Goal: Task Accomplishment & Management: Manage account settings

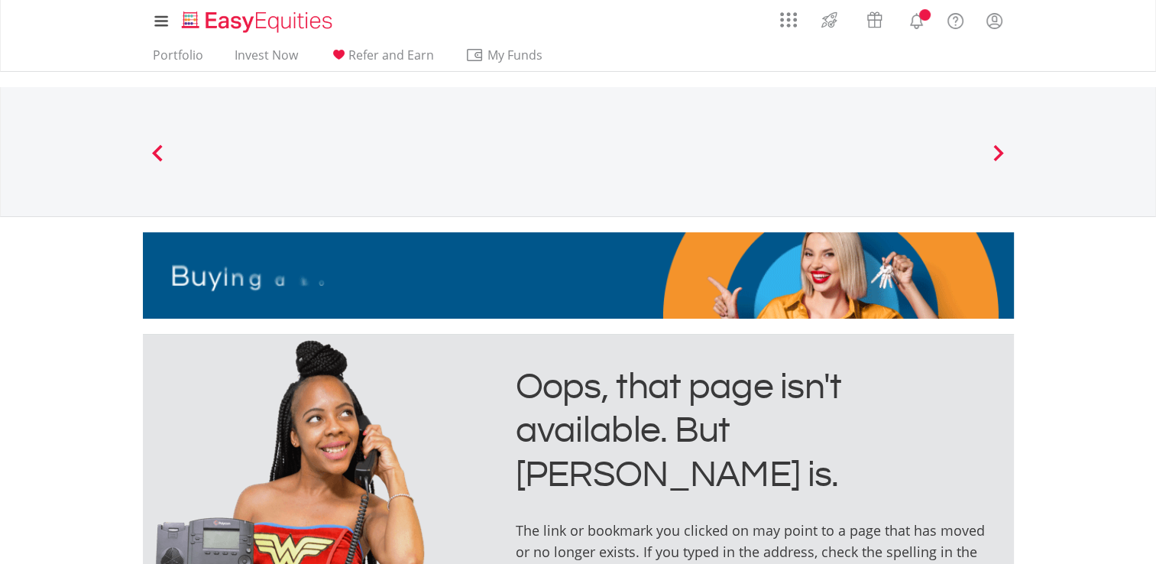
click at [160, 20] on icon at bounding box center [160, 20] width 11 height 11
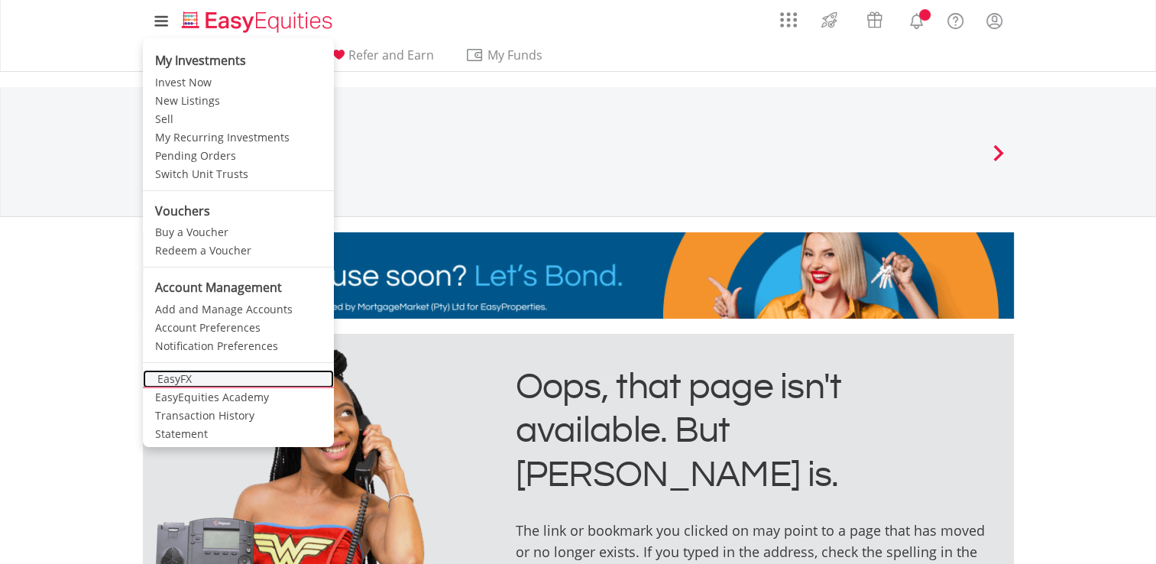
click at [161, 382] on link "EasyFX" at bounding box center [238, 379] width 191 height 18
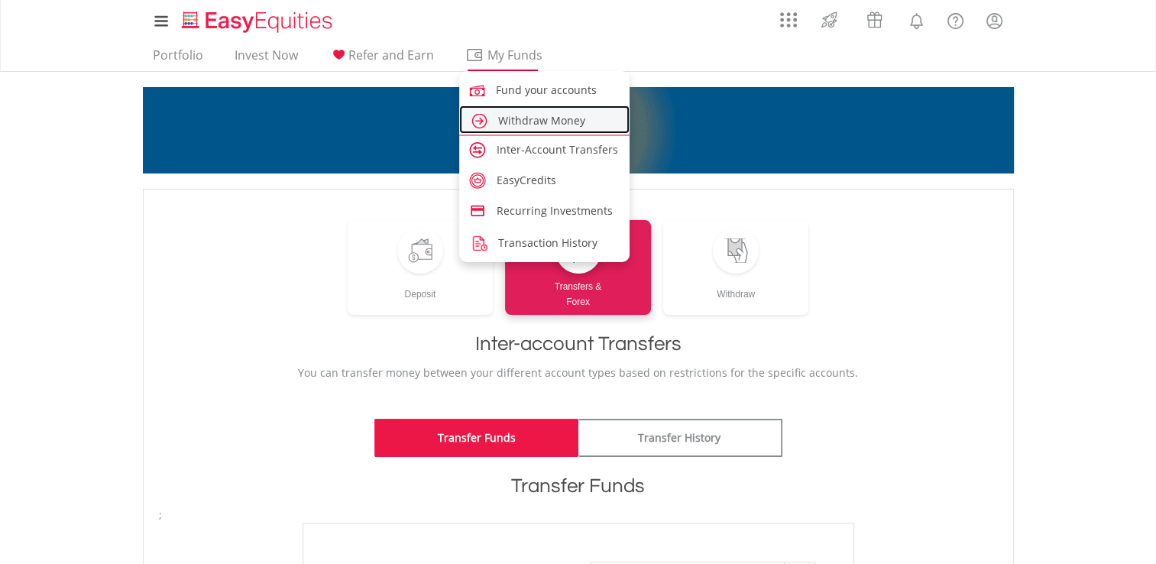
click at [531, 125] on span "Withdraw Money" at bounding box center [541, 120] width 87 height 15
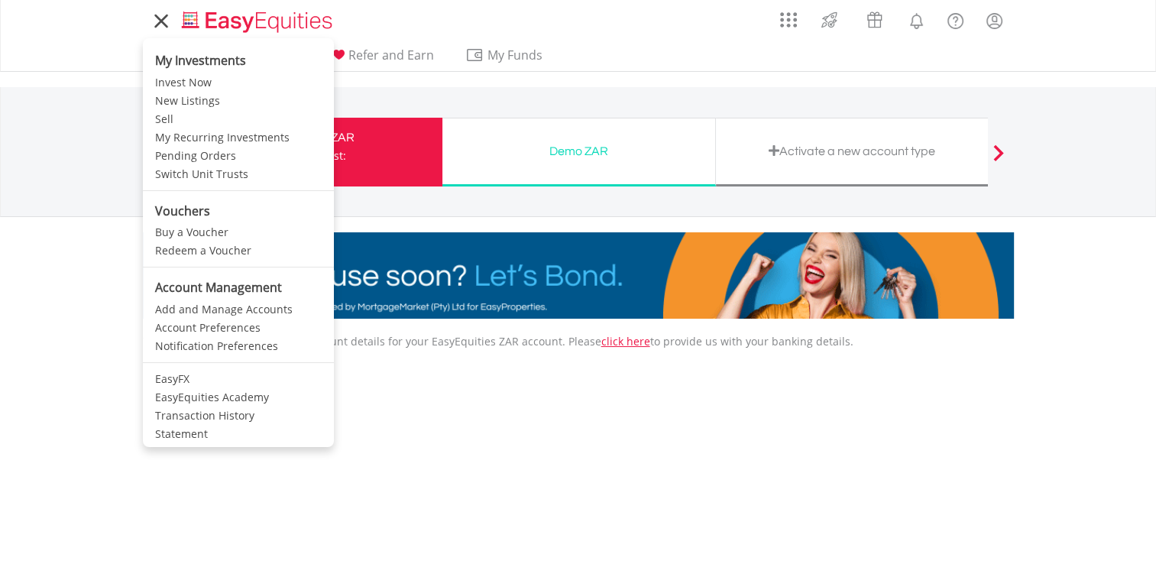
click at [155, 24] on icon at bounding box center [160, 20] width 21 height 19
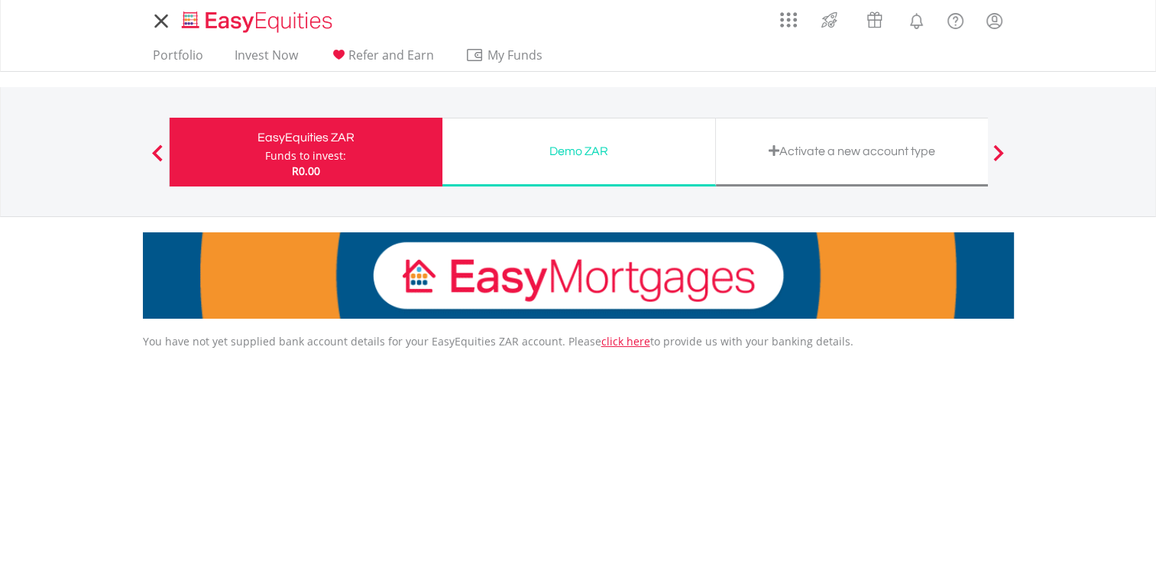
click at [155, 24] on icon at bounding box center [160, 20] width 21 height 19
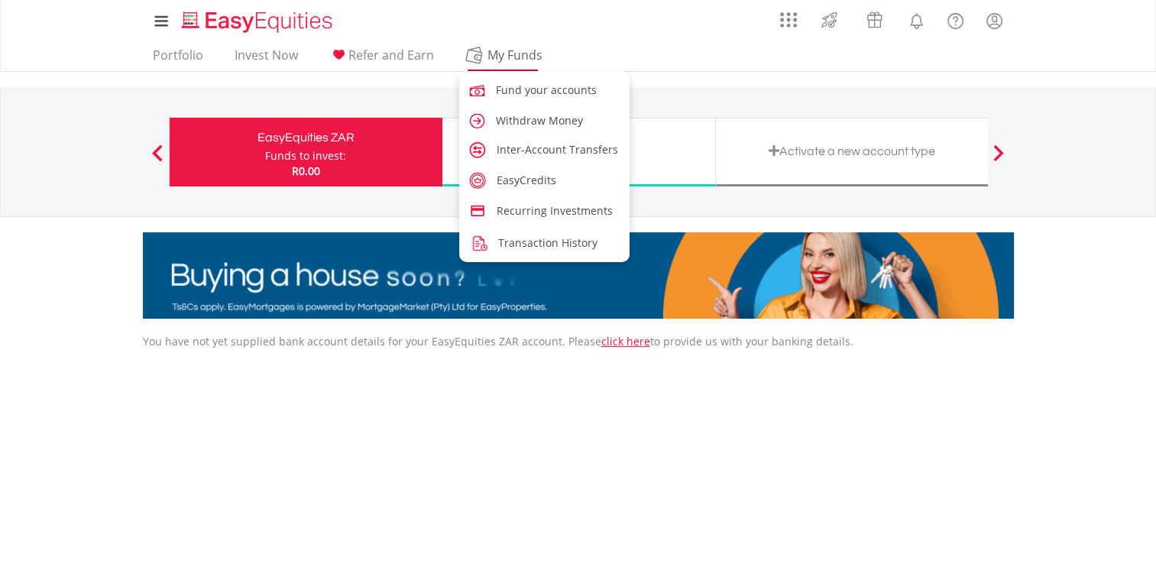
click at [495, 53] on span "My Funds" at bounding box center [515, 55] width 100 height 20
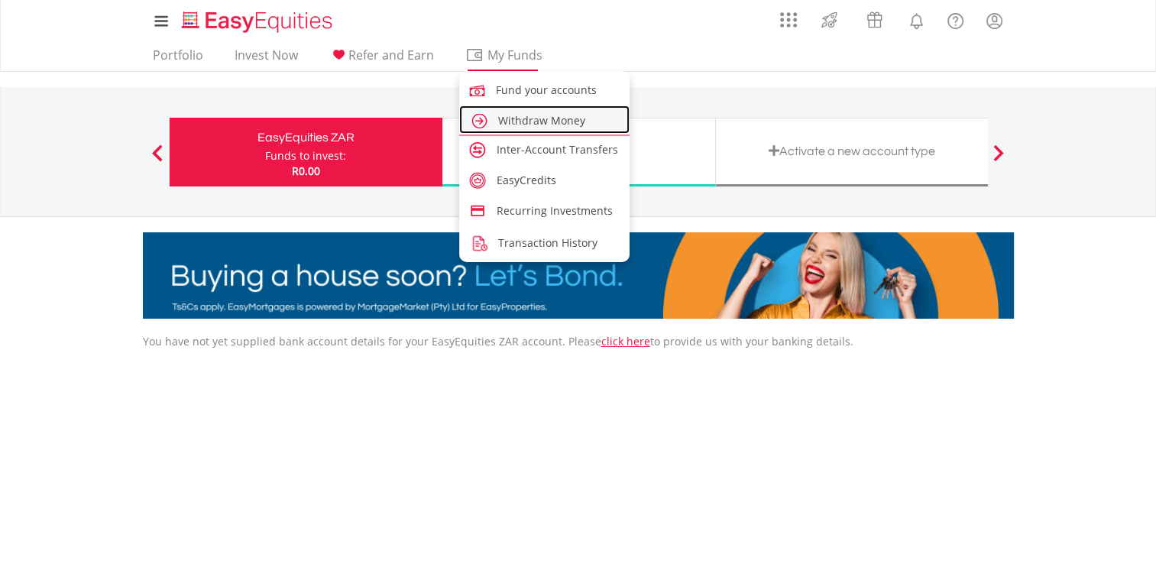
click at [527, 120] on span "Withdraw Money" at bounding box center [541, 120] width 87 height 15
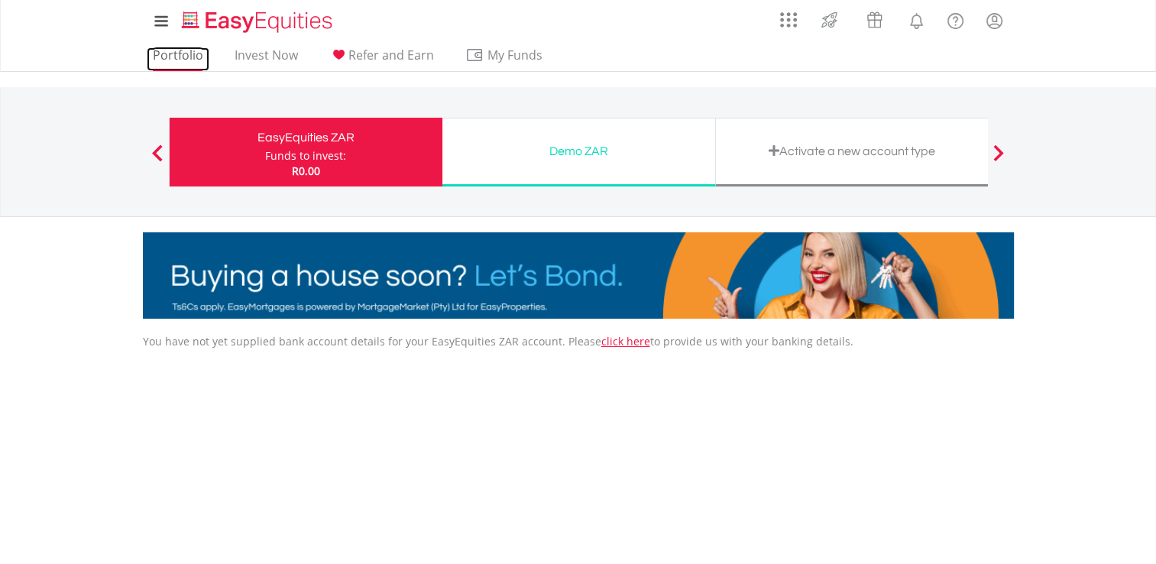
click at [183, 58] on link "Portfolio" at bounding box center [178, 59] width 63 height 24
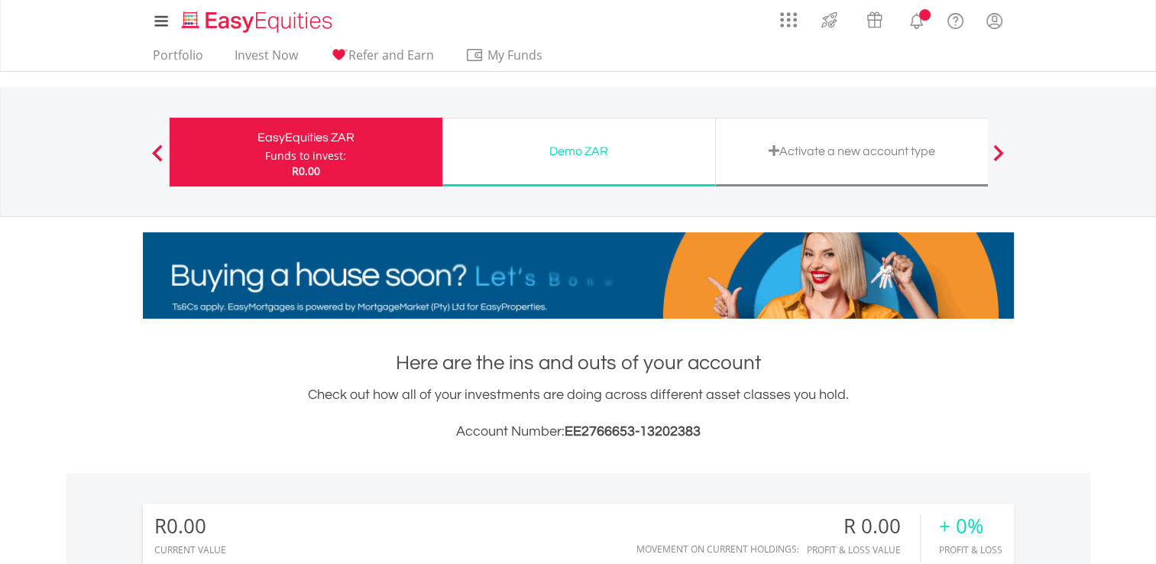
scroll to position [147, 290]
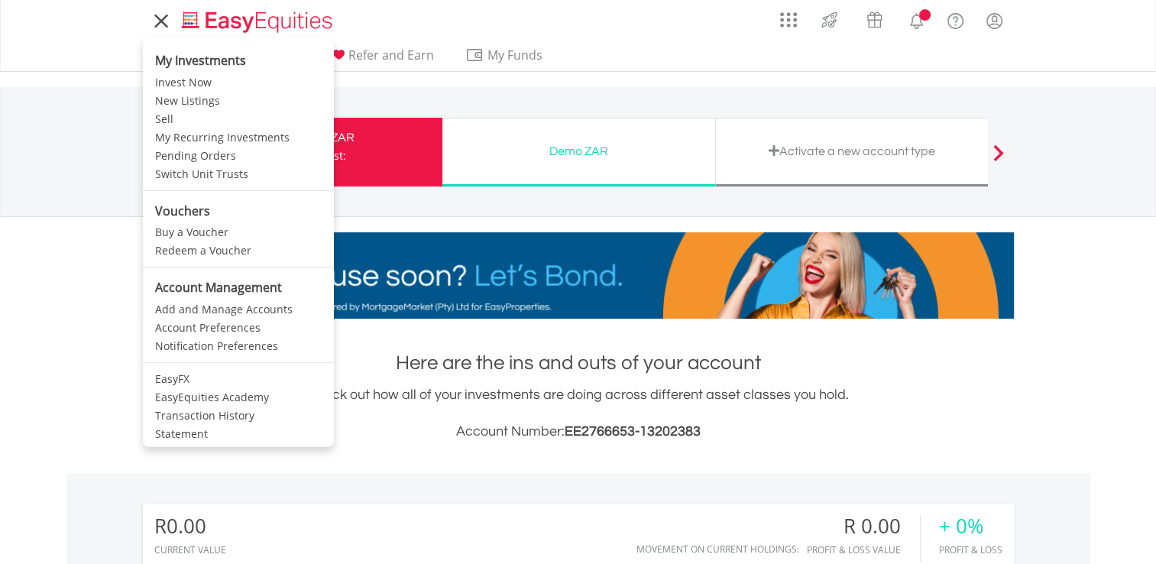
click at [164, 21] on icon at bounding box center [160, 20] width 21 height 19
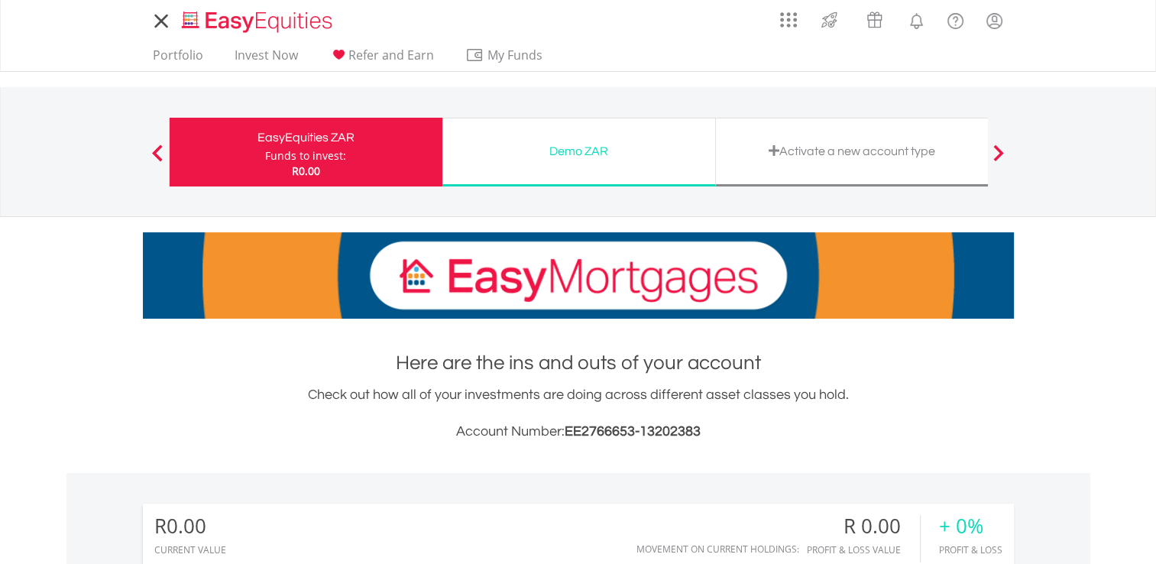
click at [164, 21] on icon at bounding box center [160, 20] width 21 height 19
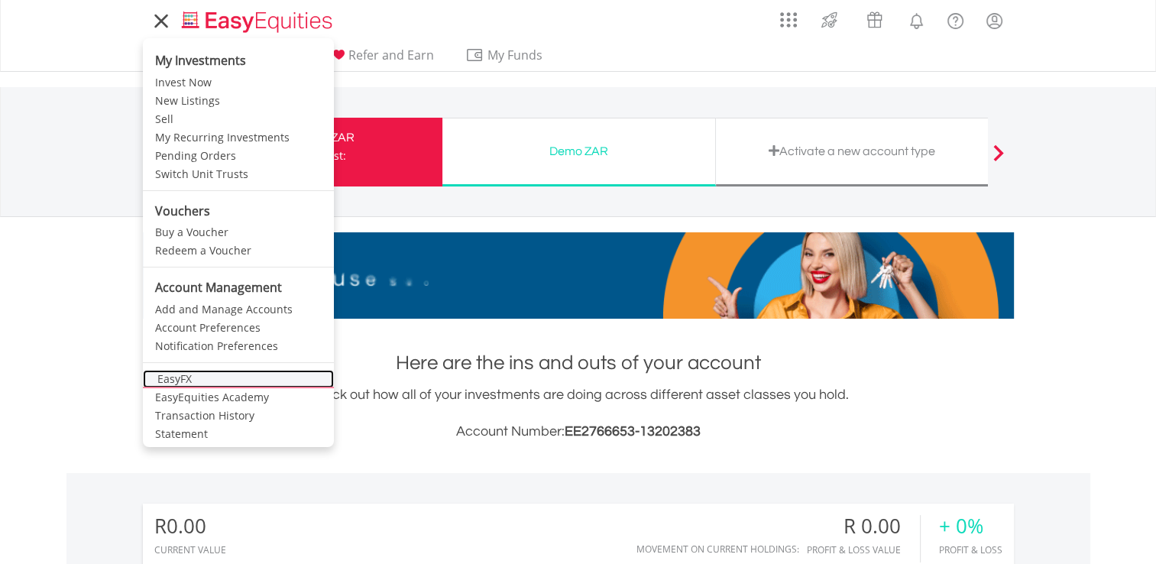
click at [183, 378] on link "EasyFX" at bounding box center [238, 379] width 191 height 18
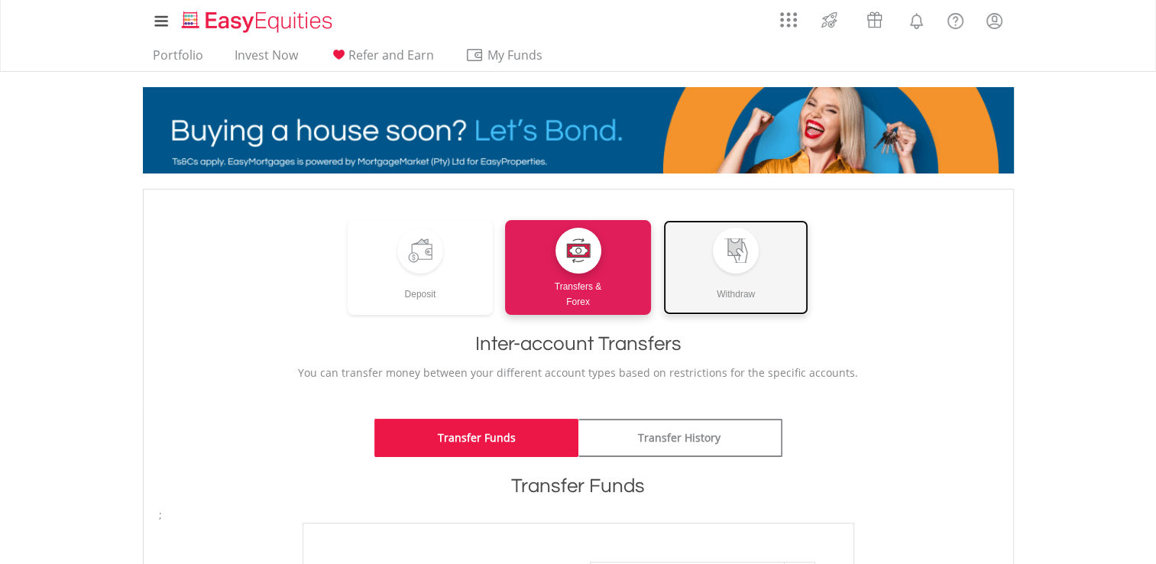
click at [726, 267] on div at bounding box center [736, 251] width 46 height 46
